Goal: Information Seeking & Learning: Check status

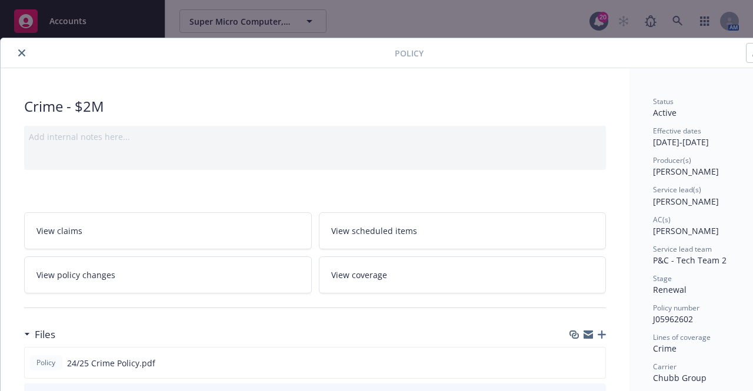
scroll to position [59, 0]
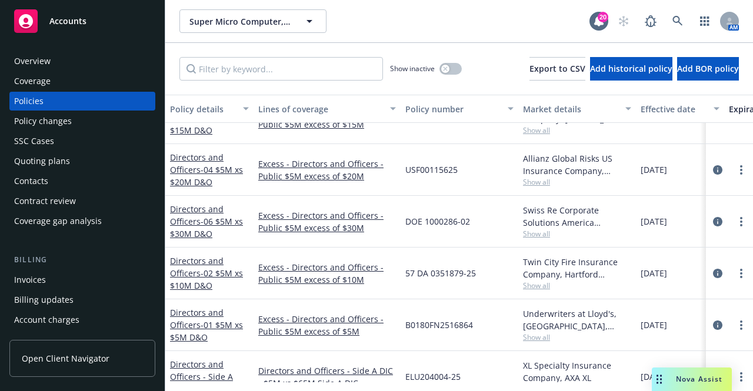
scroll to position [1129, 0]
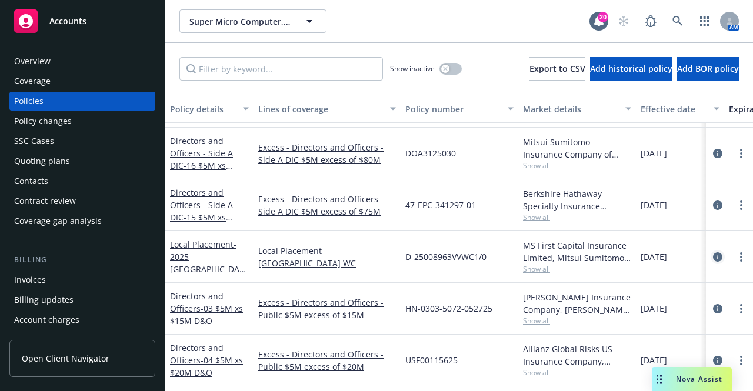
click at [713, 258] on icon "circleInformation" at bounding box center [717, 256] width 9 height 9
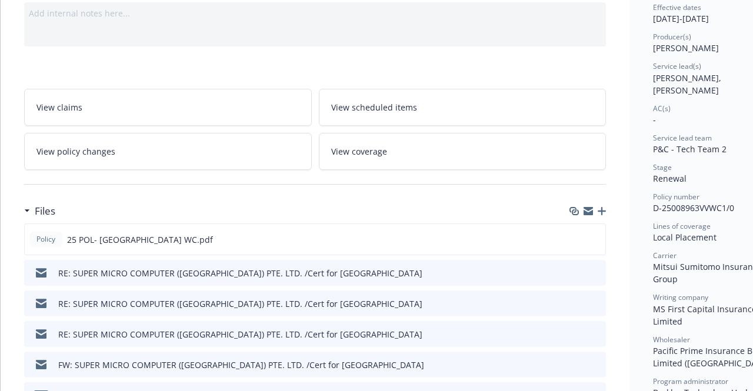
scroll to position [176, 0]
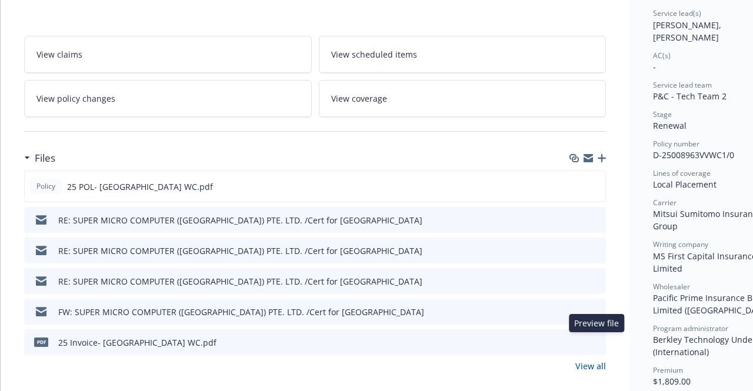
click at [600, 340] on button "preview file" at bounding box center [594, 341] width 13 height 11
